Goal: Browse casually

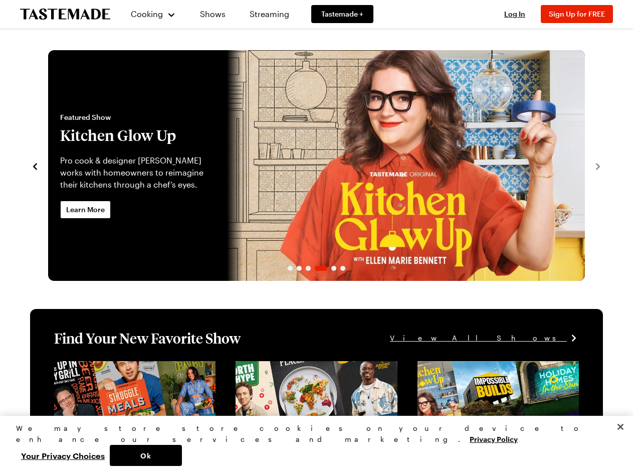
click at [227, 236] on div "Featured Show Kitchen Glow Up Pro cook & designer [PERSON_NAME] works with home…" at bounding box center [137, 165] width 179 height 231
click at [48, 236] on link "Kitchen Glow Up" at bounding box center [48, 165] width 0 height 231
click at [149, 14] on span "Cooking" at bounding box center [147, 14] width 32 height 10
click at [519, 14] on span "Log In" at bounding box center [514, 14] width 21 height 9
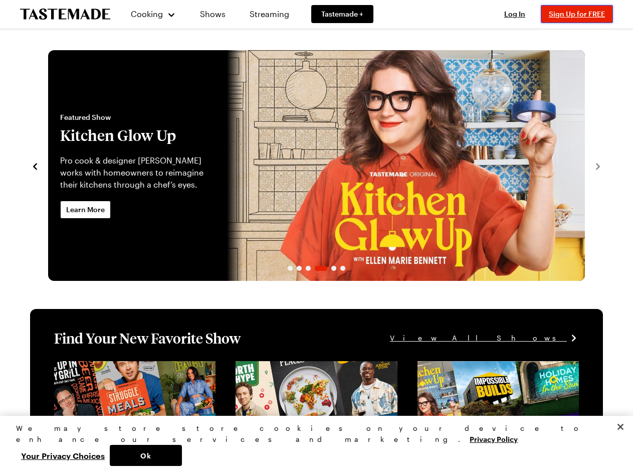
click at [582, 14] on span "Sign Up for FREE" at bounding box center [577, 14] width 56 height 9
click at [35, 165] on icon "navigate to previous item" at bounding box center [35, 166] width 4 height 7
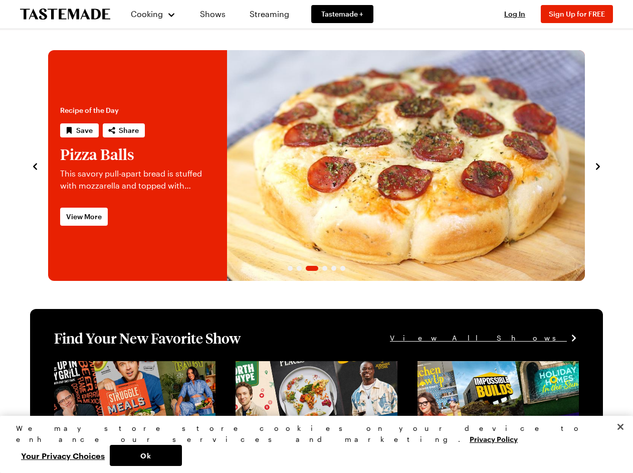
click at [585, 165] on link "Kitchen Glow Up" at bounding box center [585, 165] width 0 height 231
